Goal: Check status: Check status

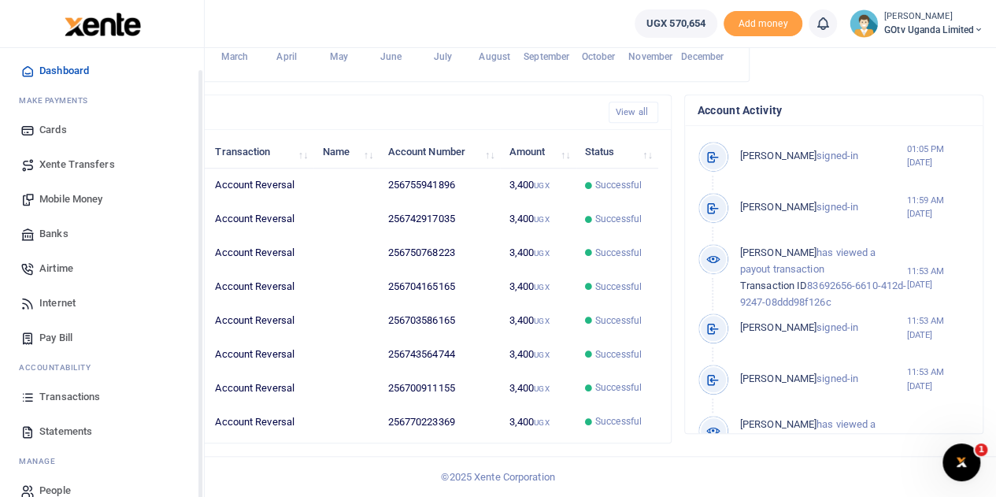
scroll to position [65, 0]
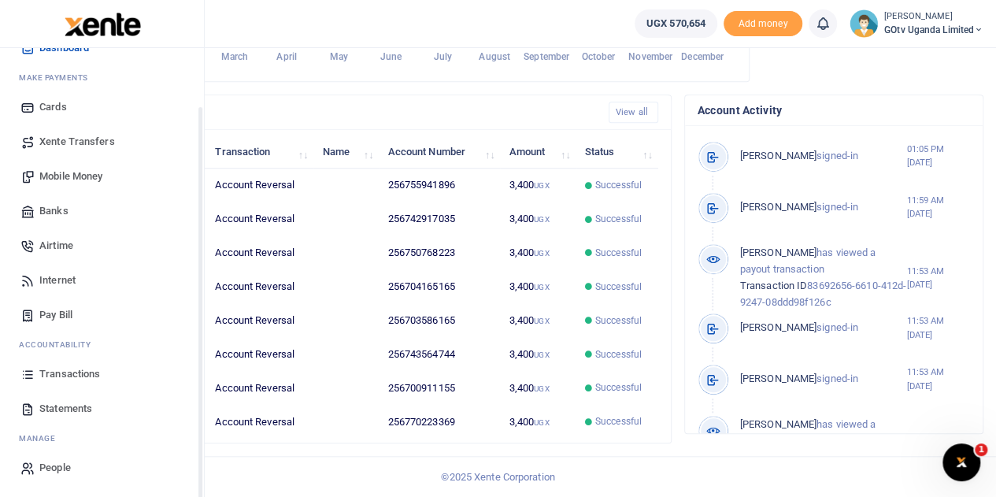
click at [74, 358] on link "Transactions" at bounding box center [102, 374] width 179 height 35
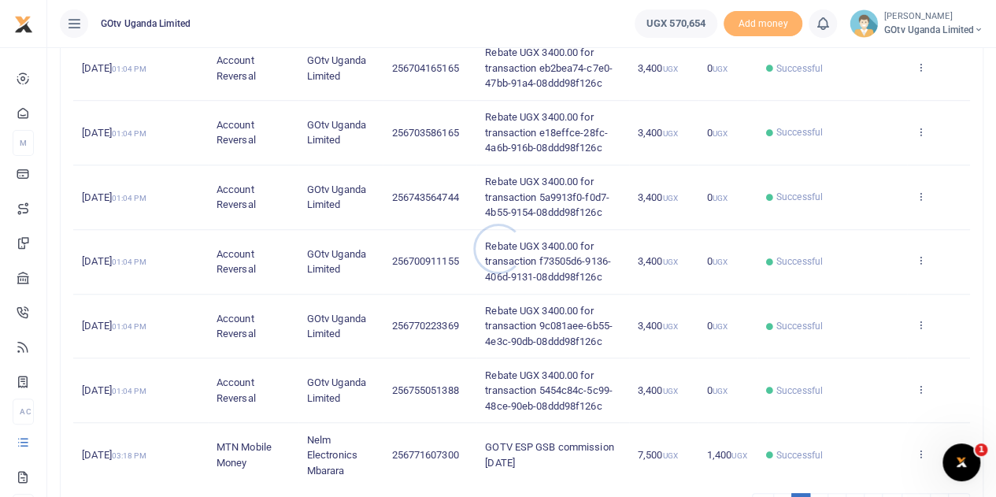
scroll to position [545, 0]
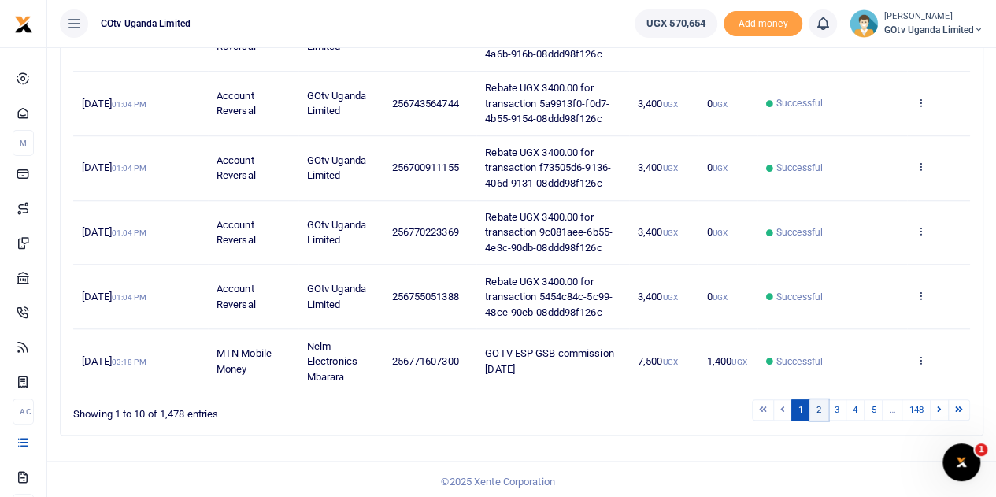
click at [816, 404] on link "2" at bounding box center [818, 409] width 19 height 21
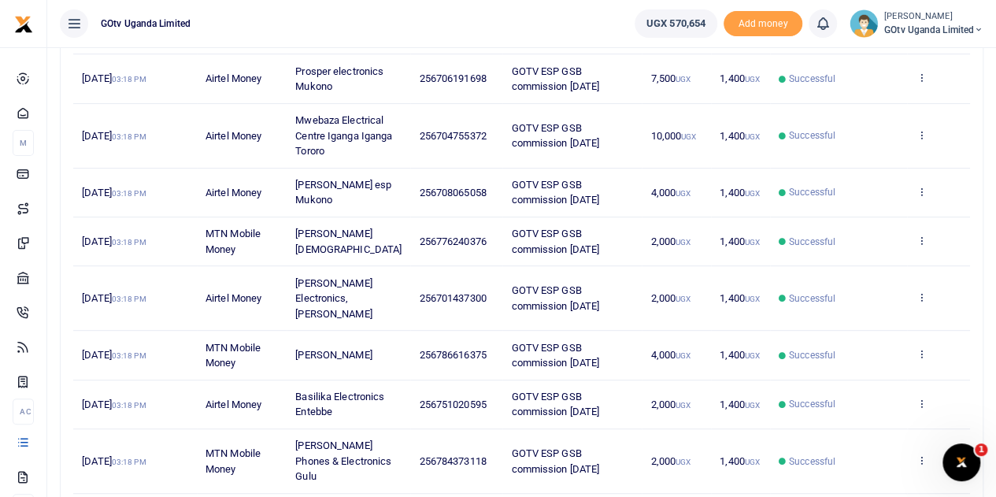
scroll to position [230, 0]
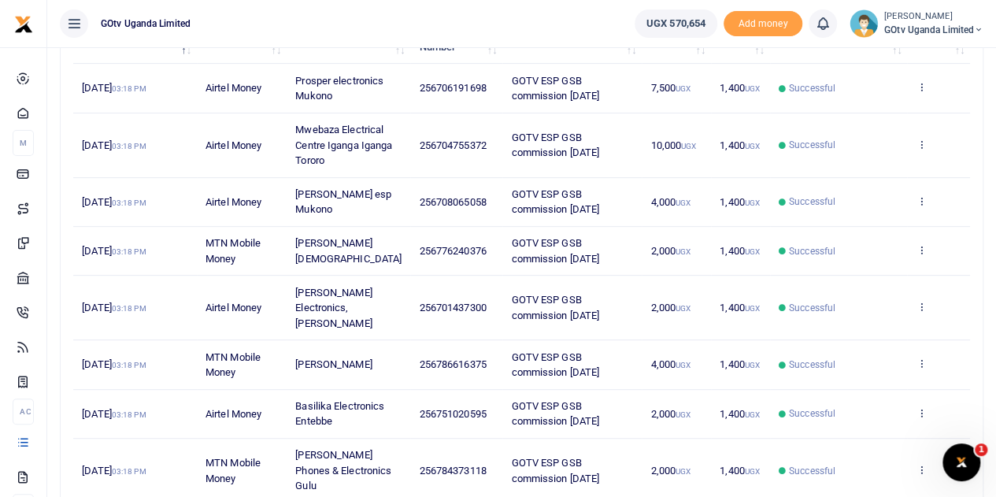
click at [906, 25] on span "GOtv Uganda Limited" at bounding box center [933, 30] width 99 height 14
click at [921, 56] on link "Switch accounts" at bounding box center [924, 57] width 124 height 22
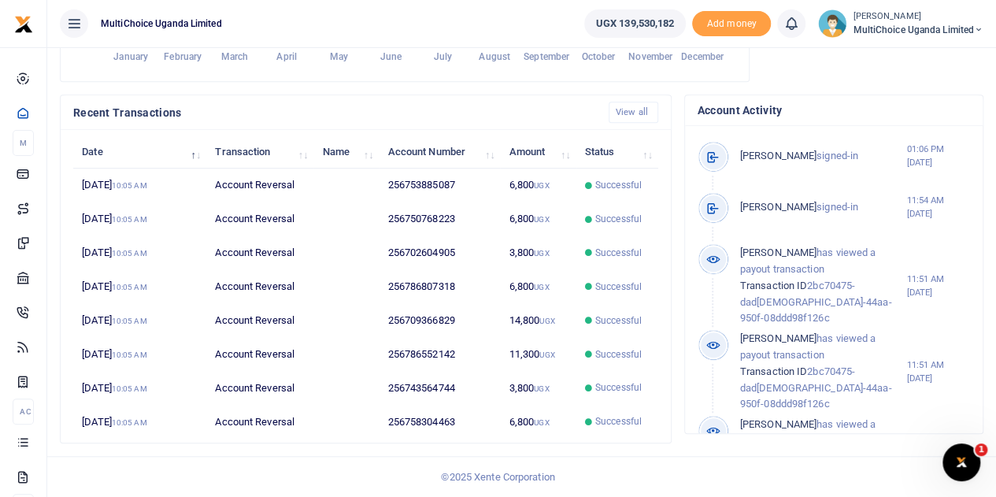
scroll to position [481, 0]
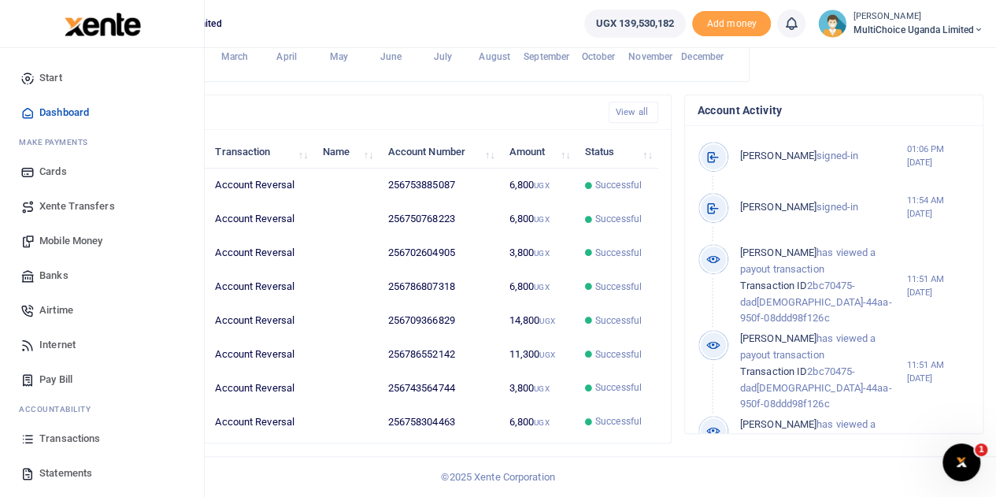
click at [53, 431] on span "Transactions" at bounding box center [69, 439] width 61 height 16
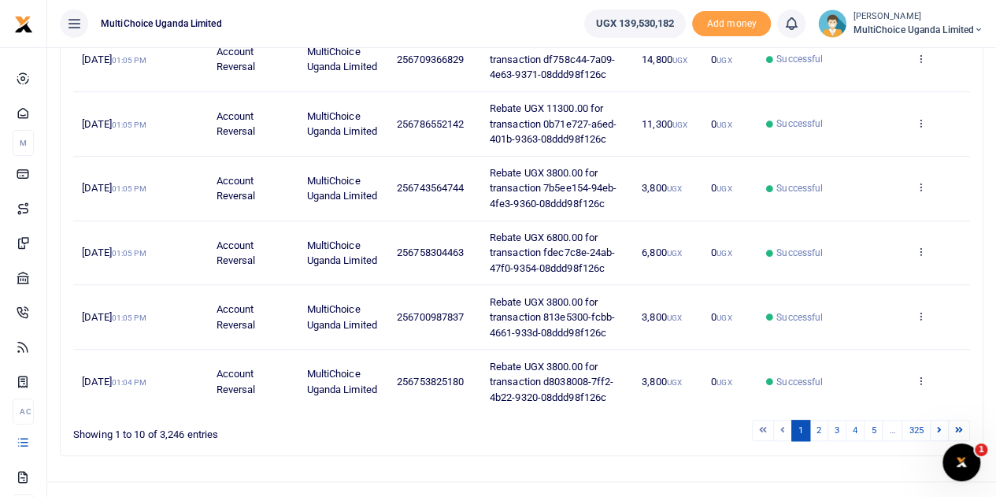
scroll to position [545, 0]
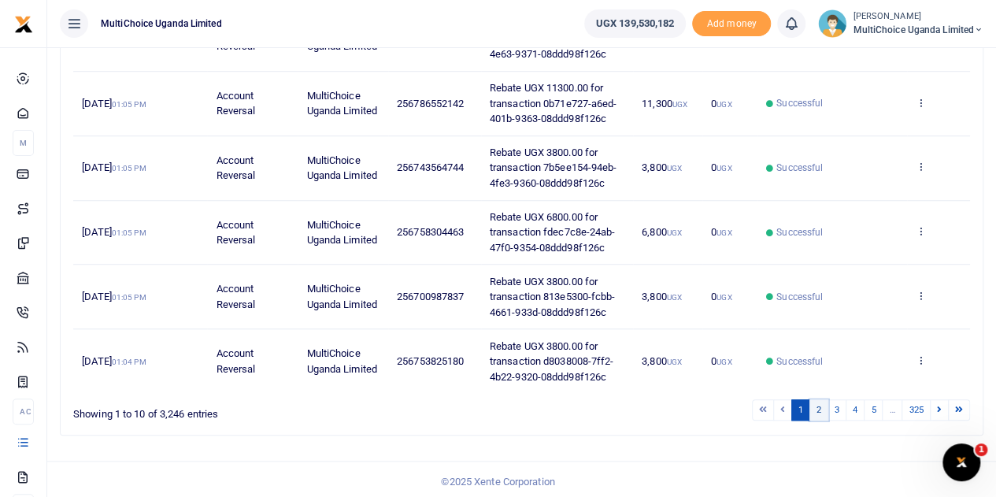
click at [820, 404] on link "2" at bounding box center [818, 409] width 19 height 21
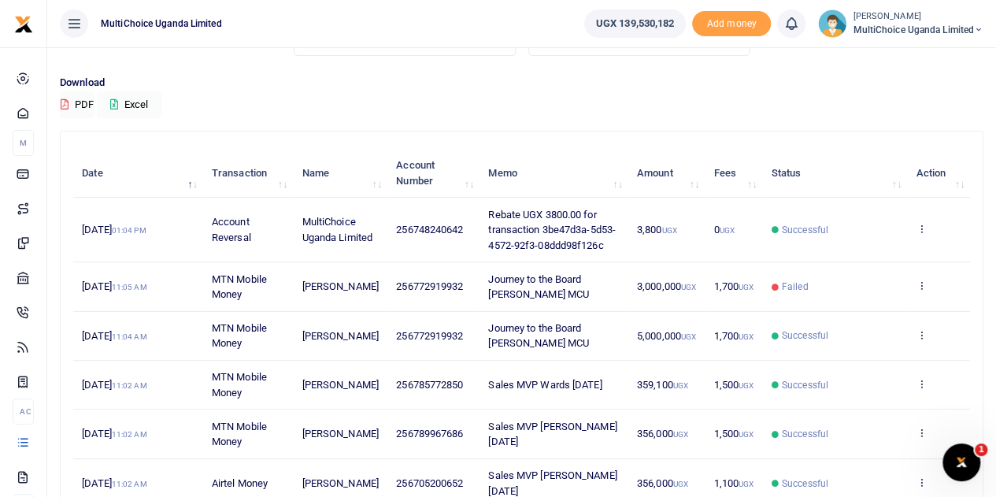
scroll to position [0, 0]
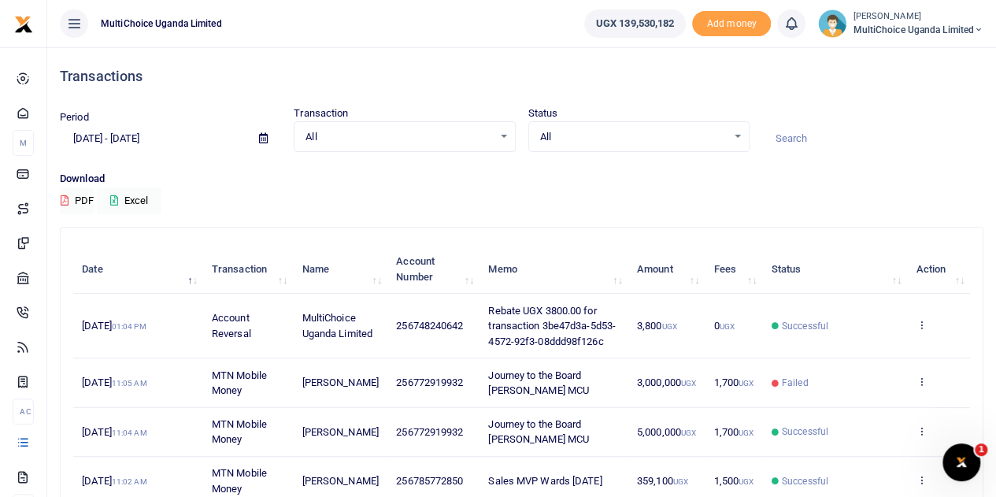
click at [735, 136] on div "All Select an option..." at bounding box center [639, 136] width 220 height 17
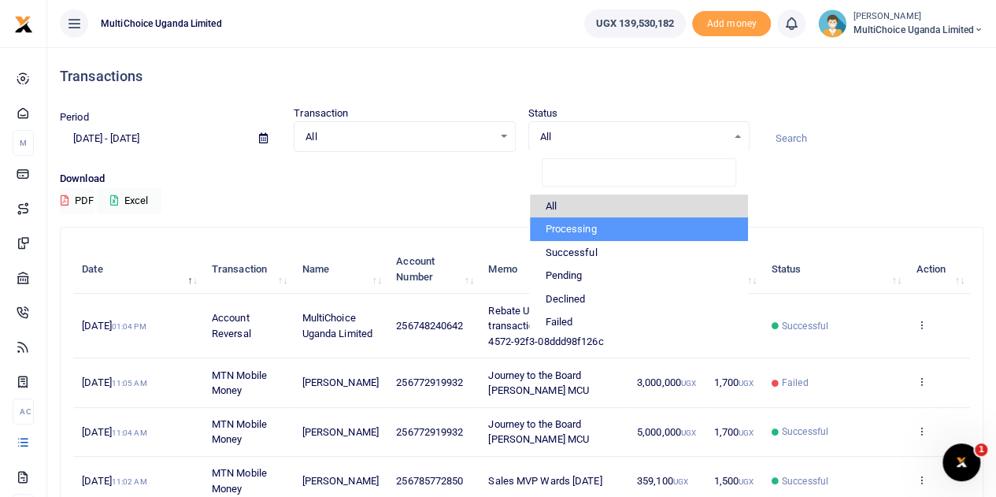
click at [577, 226] on li "Processing" at bounding box center [639, 229] width 218 height 24
select select "PROCESSING"
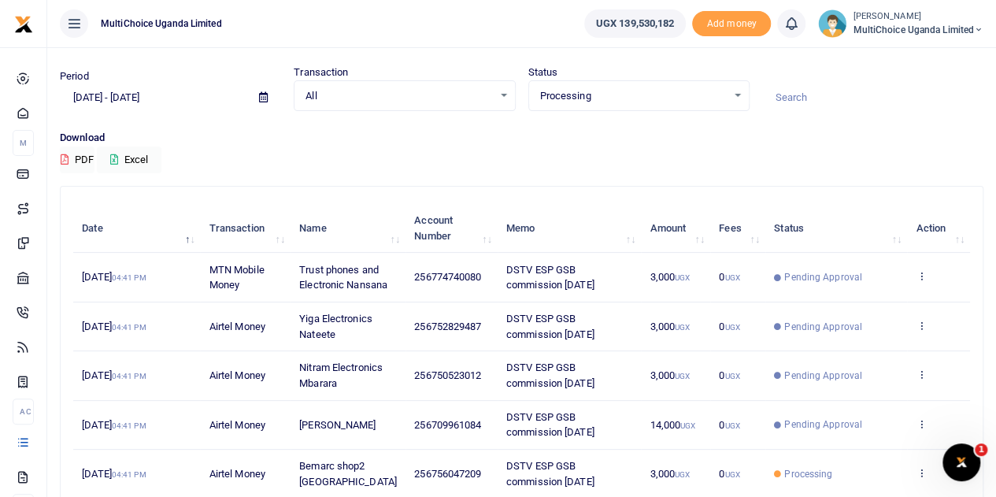
scroll to position [27, 0]
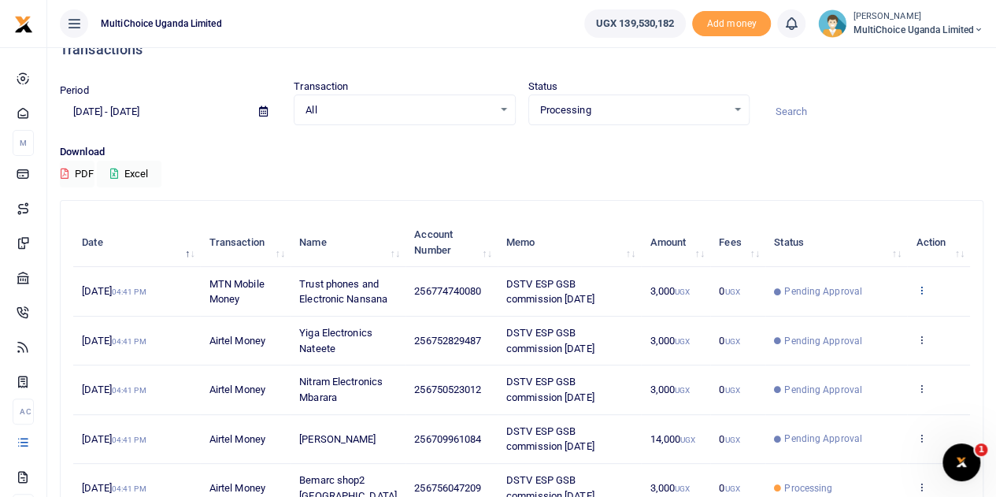
click at [923, 294] on icon at bounding box center [921, 289] width 10 height 11
click at [894, 320] on link "View details" at bounding box center [864, 324] width 124 height 22
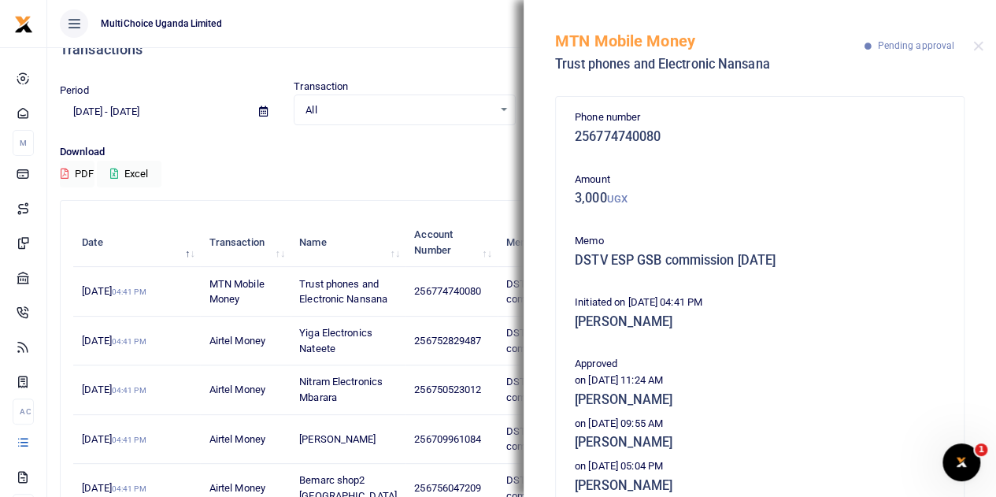
scroll to position [79, 0]
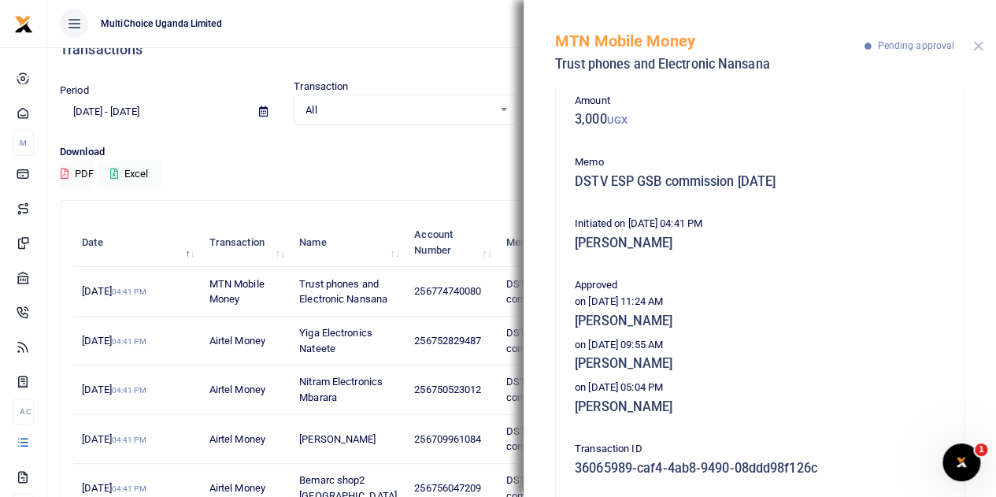
click at [979, 43] on button "Close" at bounding box center [978, 46] width 10 height 10
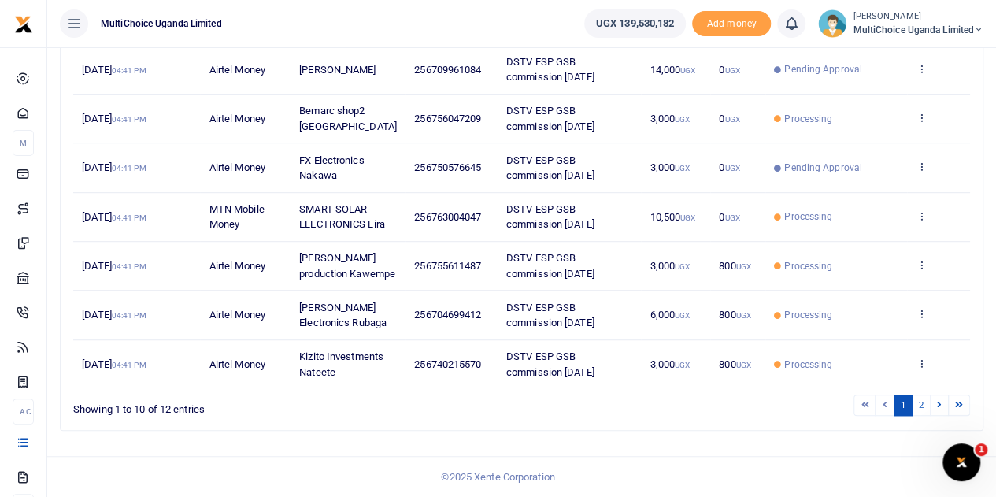
scroll to position [342, 0]
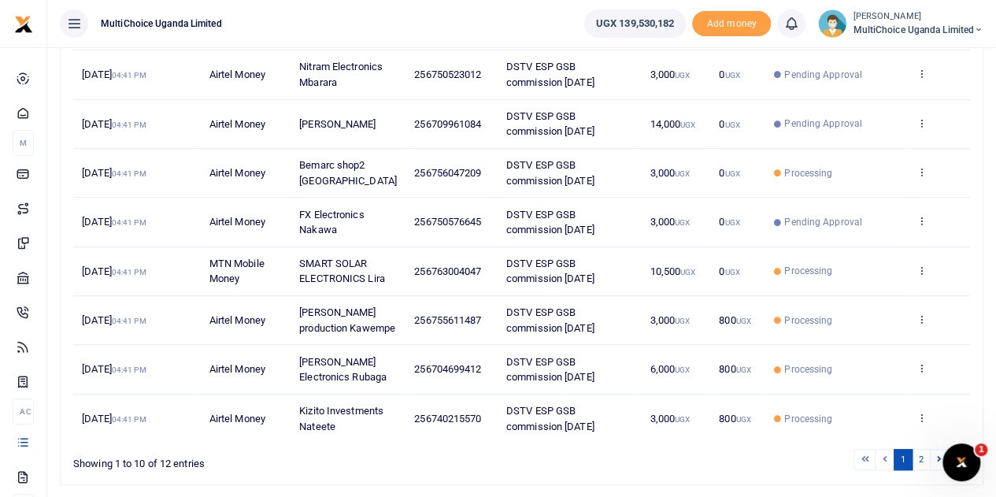
click at [576, 394] on td "DSTV ESP GSB commission July 25" at bounding box center [569, 369] width 143 height 49
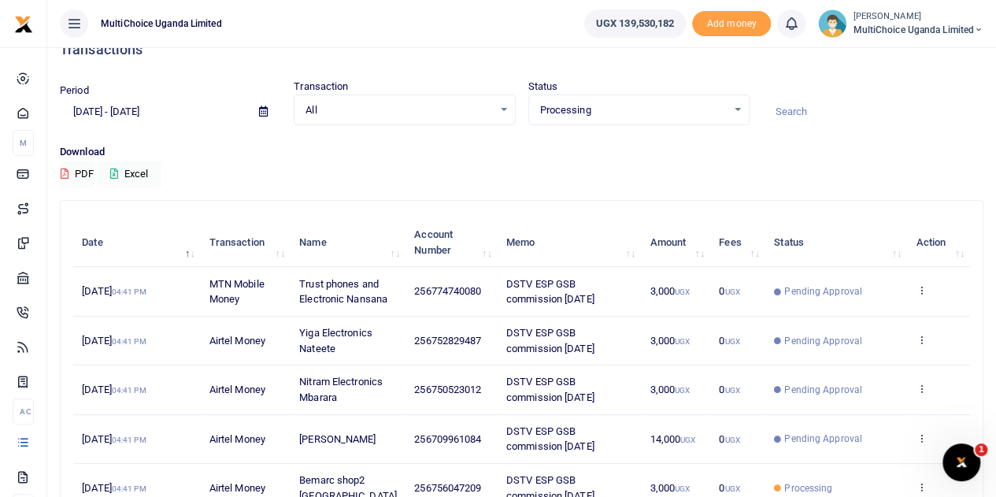
scroll to position [27, 0]
click at [734, 109] on div "Processing Select an option..." at bounding box center [639, 110] width 220 height 17
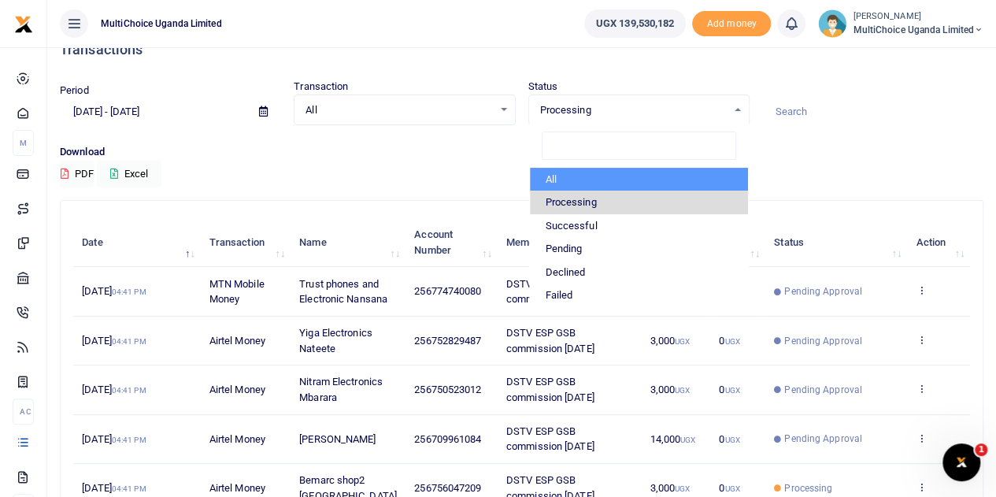
click at [576, 183] on li "All" at bounding box center [639, 180] width 218 height 24
select select
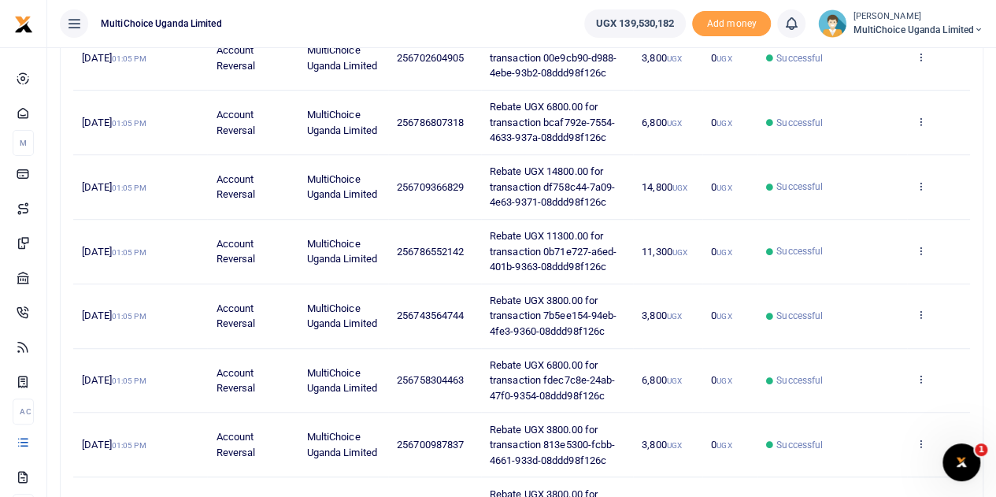
scroll to position [545, 0]
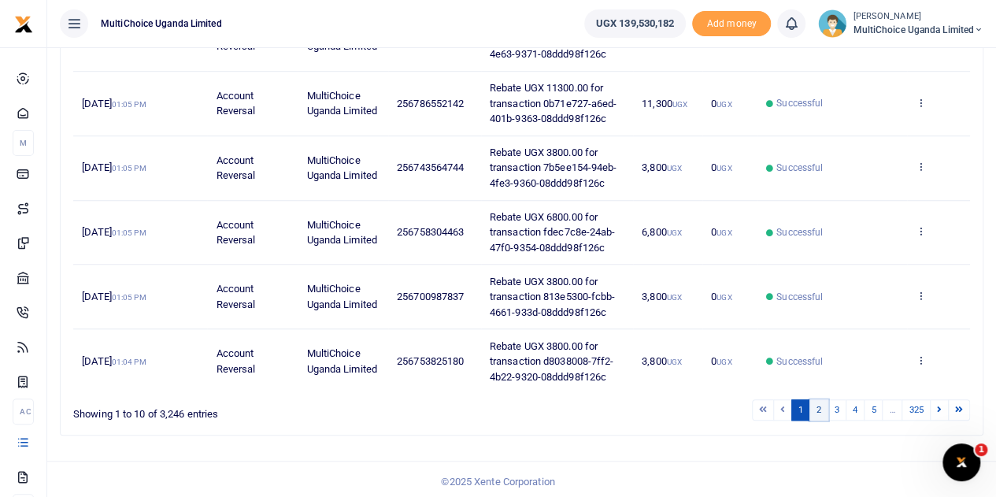
click at [823, 408] on link "2" at bounding box center [818, 409] width 19 height 21
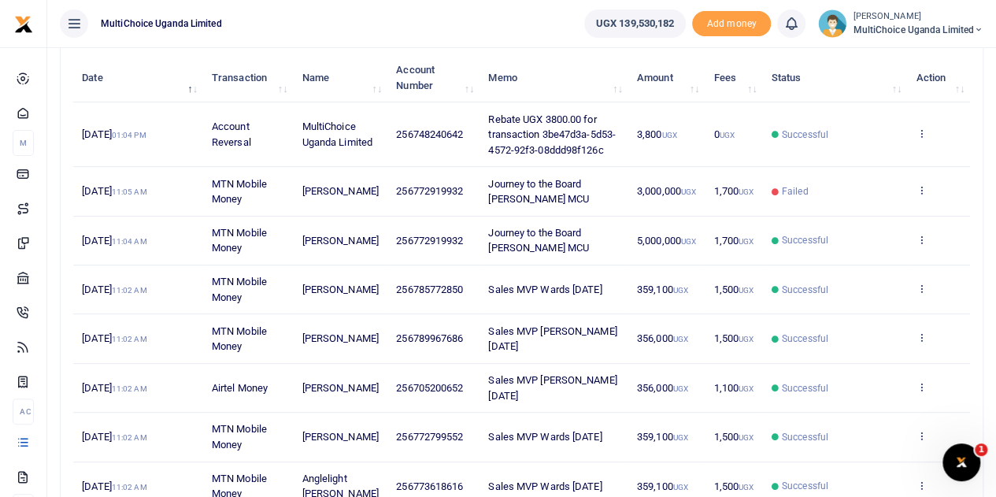
scroll to position [155, 0]
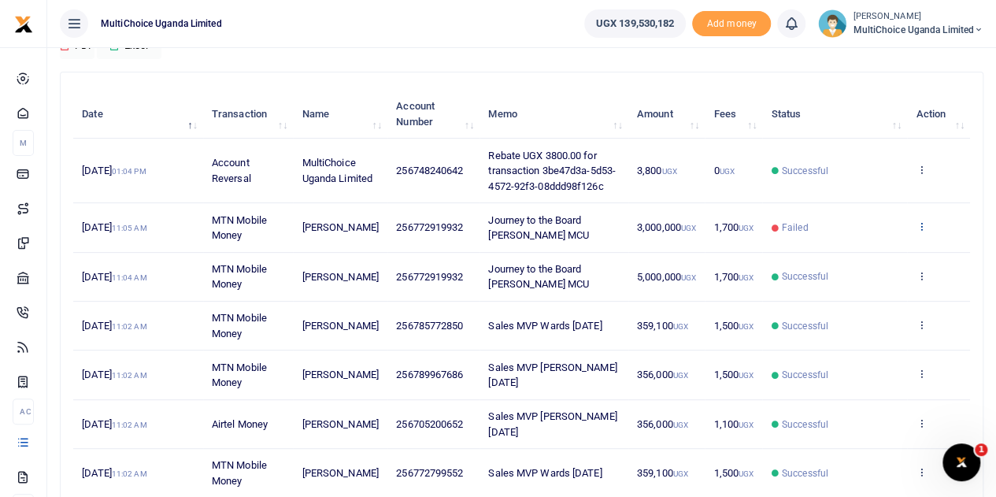
click at [920, 228] on icon at bounding box center [921, 225] width 10 height 11
click at [694, 350] on td "356,000 UGX" at bounding box center [666, 374] width 77 height 49
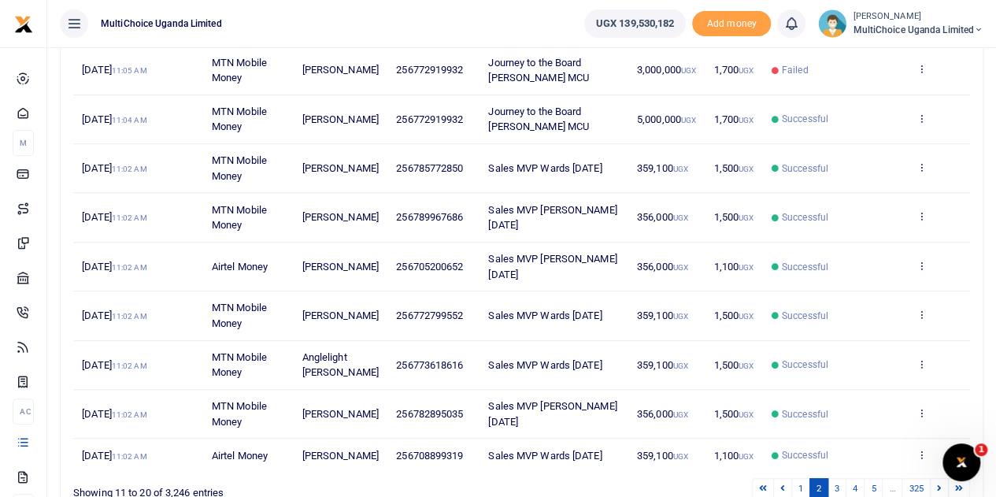
scroll to position [234, 0]
